Goal: Transaction & Acquisition: Purchase product/service

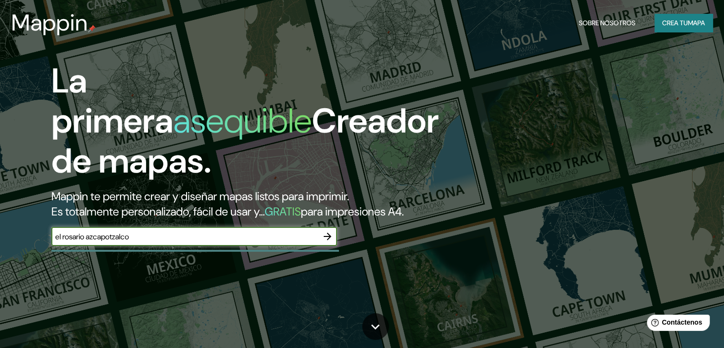
type input "el rosario azcapotzalco"
click at [329, 242] on icon "button" at bounding box center [327, 235] width 11 height 11
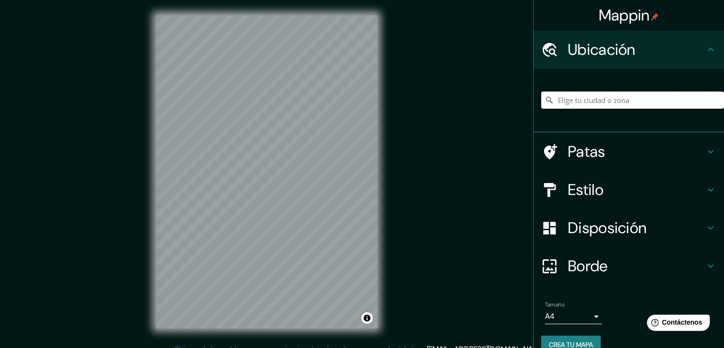
click at [567, 101] on input "Elige tu ciudad o zona" at bounding box center [632, 99] width 183 height 17
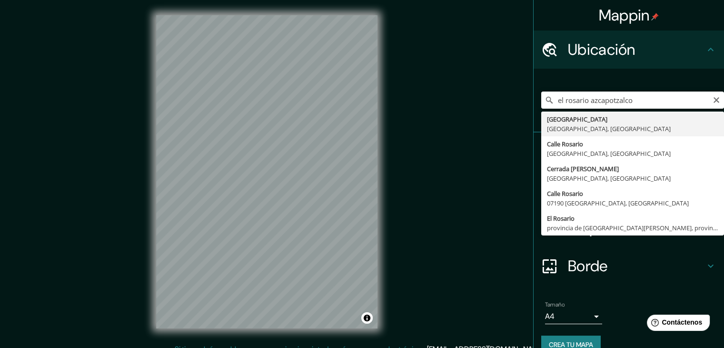
drag, startPoint x: 584, startPoint y: 102, endPoint x: 551, endPoint y: 100, distance: 33.9
click at [551, 100] on input "el rosario azcapotzalco" at bounding box center [632, 99] width 183 height 17
type input "[GEOGRAPHIC_DATA], [GEOGRAPHIC_DATA], [GEOGRAPHIC_DATA]"
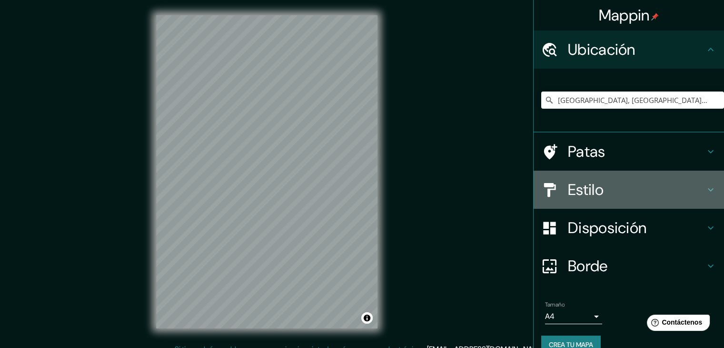
click at [585, 199] on font "Estilo" at bounding box center [586, 190] width 36 height 20
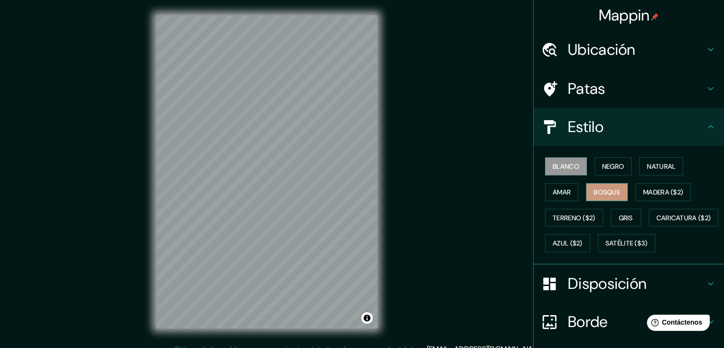
click at [610, 191] on font "Bosque" at bounding box center [607, 192] width 27 height 9
click at [557, 194] on font "Amar" at bounding box center [562, 192] width 18 height 9
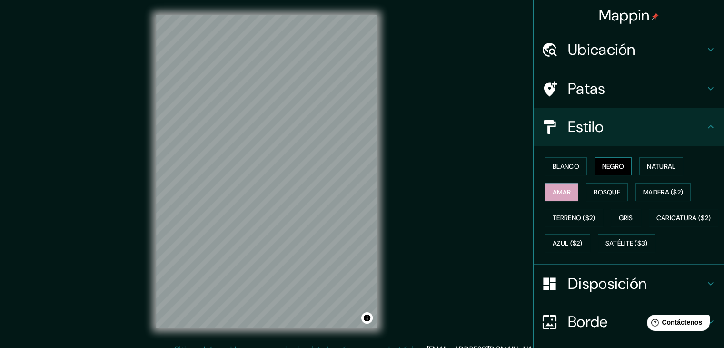
click at [619, 168] on font "Negro" at bounding box center [613, 166] width 22 height 9
click at [641, 166] on button "Natural" at bounding box center [662, 166] width 44 height 18
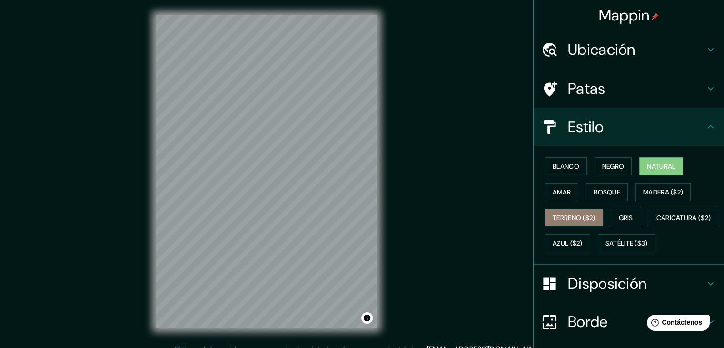
click at [566, 220] on font "Terreno ($2)" at bounding box center [574, 217] width 43 height 9
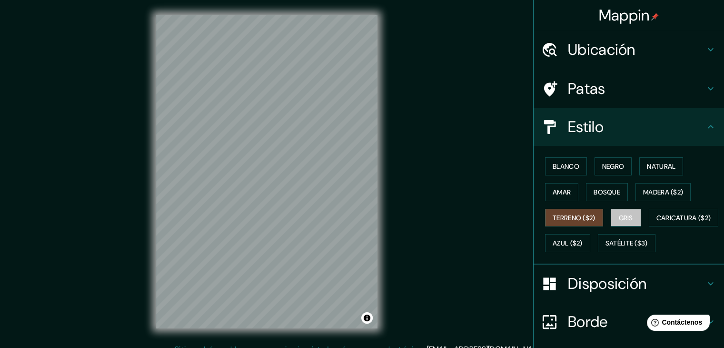
click at [619, 215] on font "Gris" at bounding box center [626, 217] width 14 height 9
click at [571, 204] on div "Blanco Negro Natural Amar Bosque Madera ($2) Terreno ($2) Gris Caricatura ($2) …" at bounding box center [632, 204] width 183 height 102
click at [555, 195] on font "Amar" at bounding box center [562, 192] width 18 height 9
click at [561, 219] on font "Terreno ($2)" at bounding box center [574, 217] width 43 height 9
click at [647, 160] on font "Natural" at bounding box center [661, 166] width 29 height 12
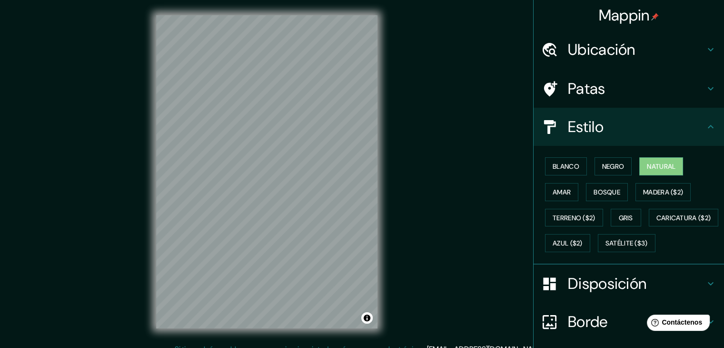
click at [653, 83] on h4 "Patas" at bounding box center [636, 88] width 137 height 19
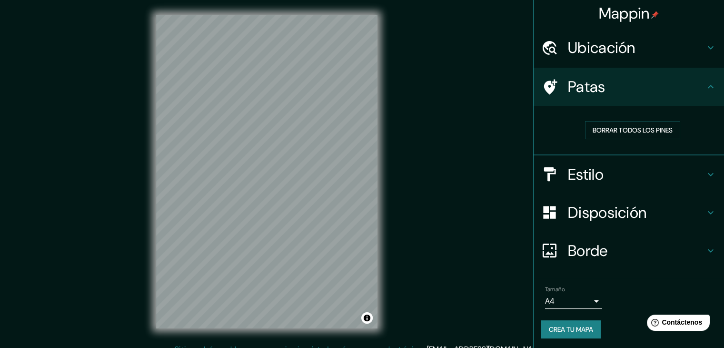
scroll to position [2, 0]
click at [604, 243] on h4 "Borde" at bounding box center [636, 249] width 137 height 19
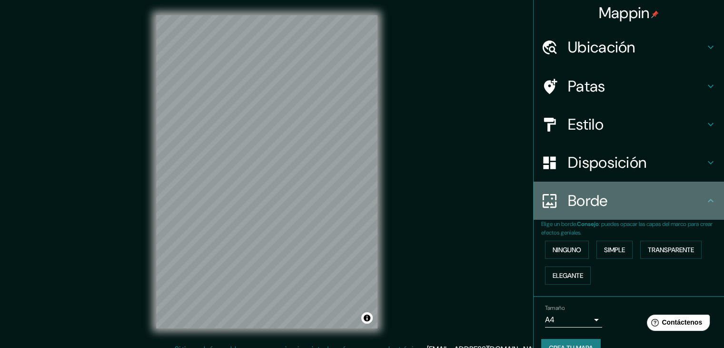
click at [617, 200] on h4 "Borde" at bounding box center [636, 200] width 137 height 19
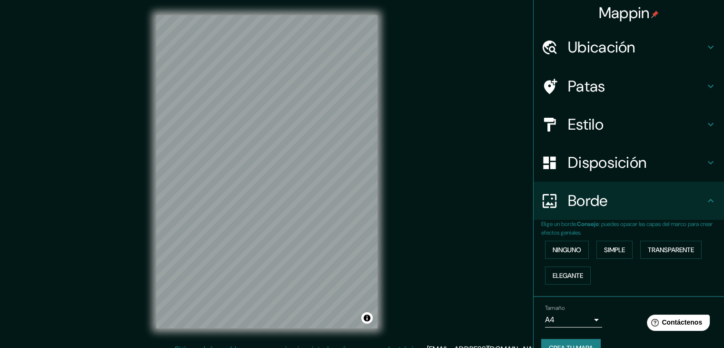
click at [714, 195] on div "Borde" at bounding box center [629, 200] width 190 height 38
